Goal: Task Accomplishment & Management: Use online tool/utility

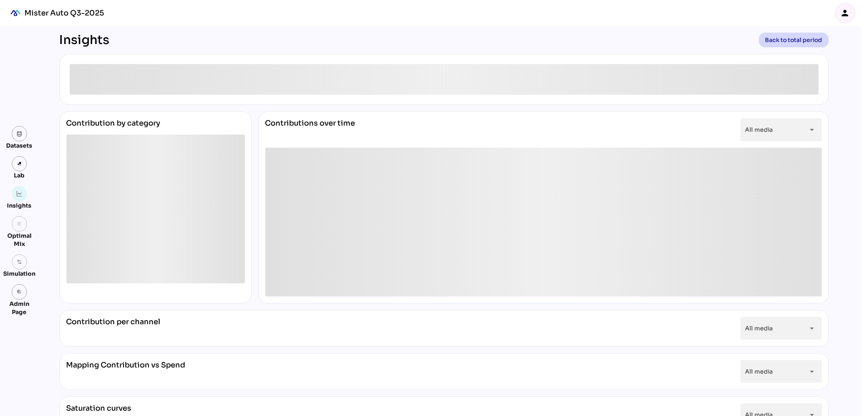
click at [845, 15] on icon "person" at bounding box center [845, 13] width 10 height 10
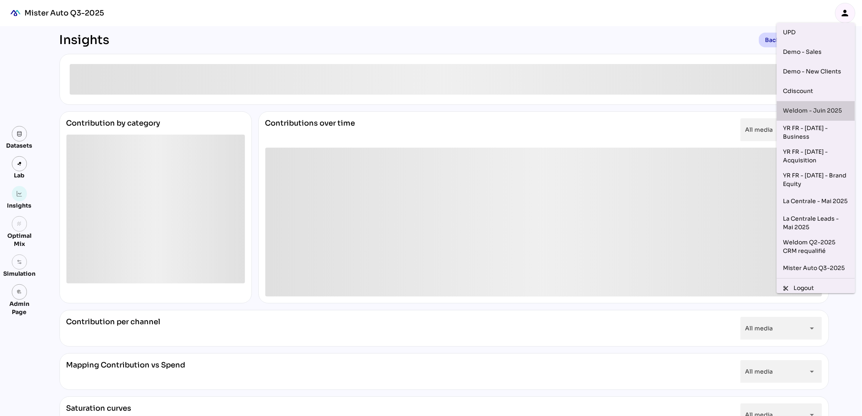
click at [808, 113] on div "Weldom - Juin 2025" at bounding box center [815, 110] width 65 height 13
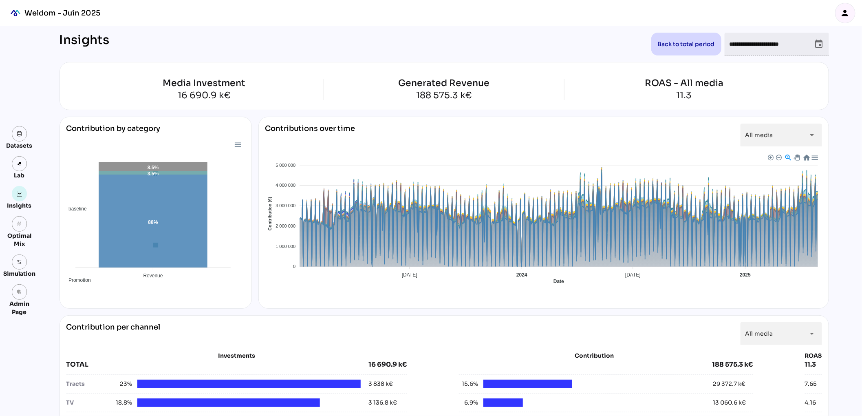
click at [845, 17] on icon "person" at bounding box center [845, 13] width 10 height 10
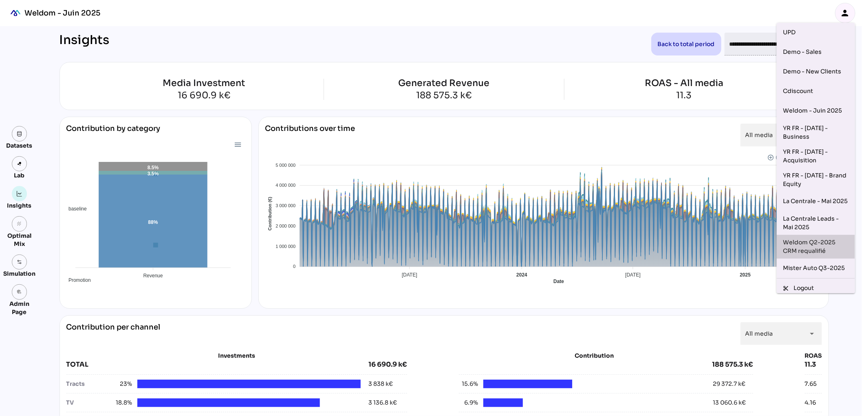
click at [821, 251] on div "Weldom Q2-2025 CRM requalifié" at bounding box center [815, 246] width 65 height 17
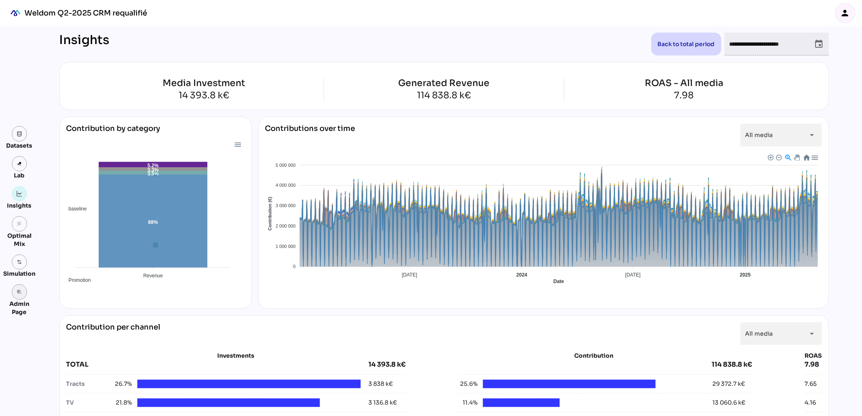
click at [20, 292] on icon "admin_panel_settings" at bounding box center [20, 292] width 6 height 6
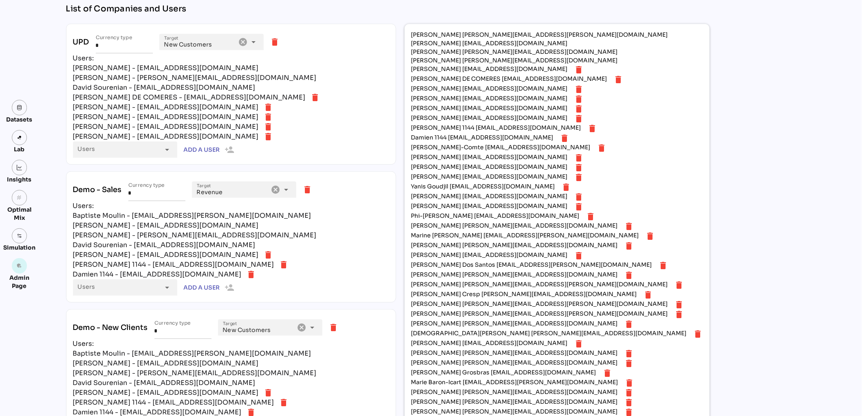
scroll to position [168, 0]
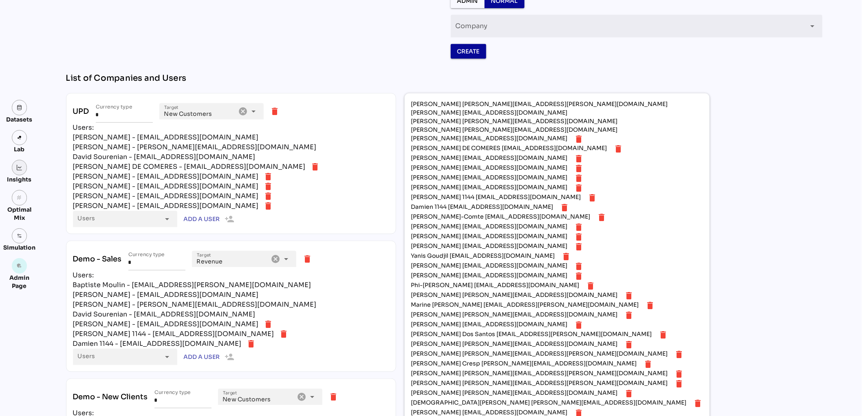
click at [17, 167] on img at bounding box center [20, 168] width 6 height 6
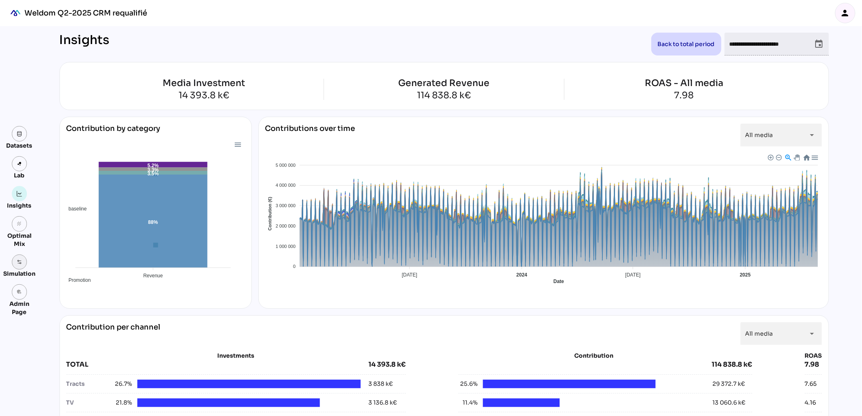
click at [20, 262] on img at bounding box center [20, 262] width 6 height 6
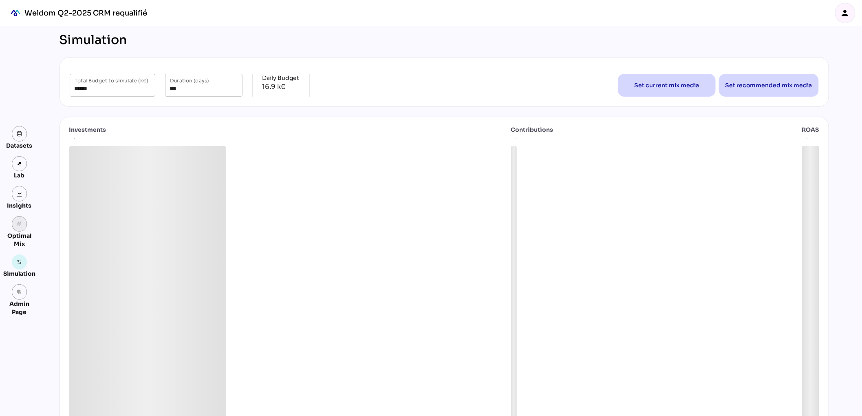
click at [21, 225] on icon "grain" at bounding box center [20, 224] width 6 height 6
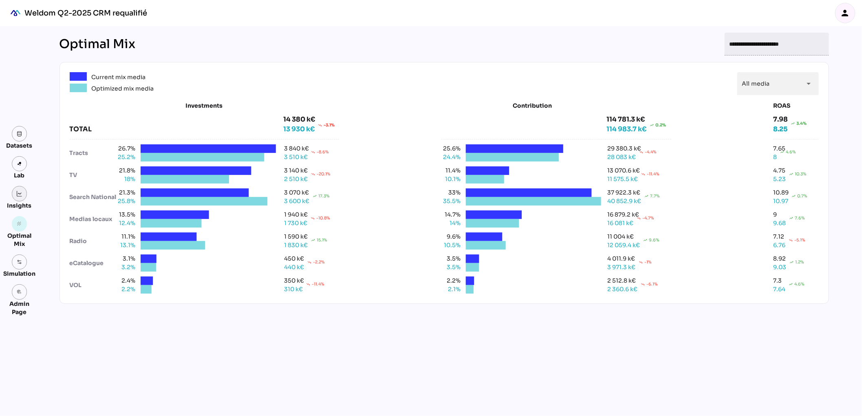
click at [20, 195] on img at bounding box center [20, 194] width 6 height 6
